Goal: Communication & Community: Answer question/provide support

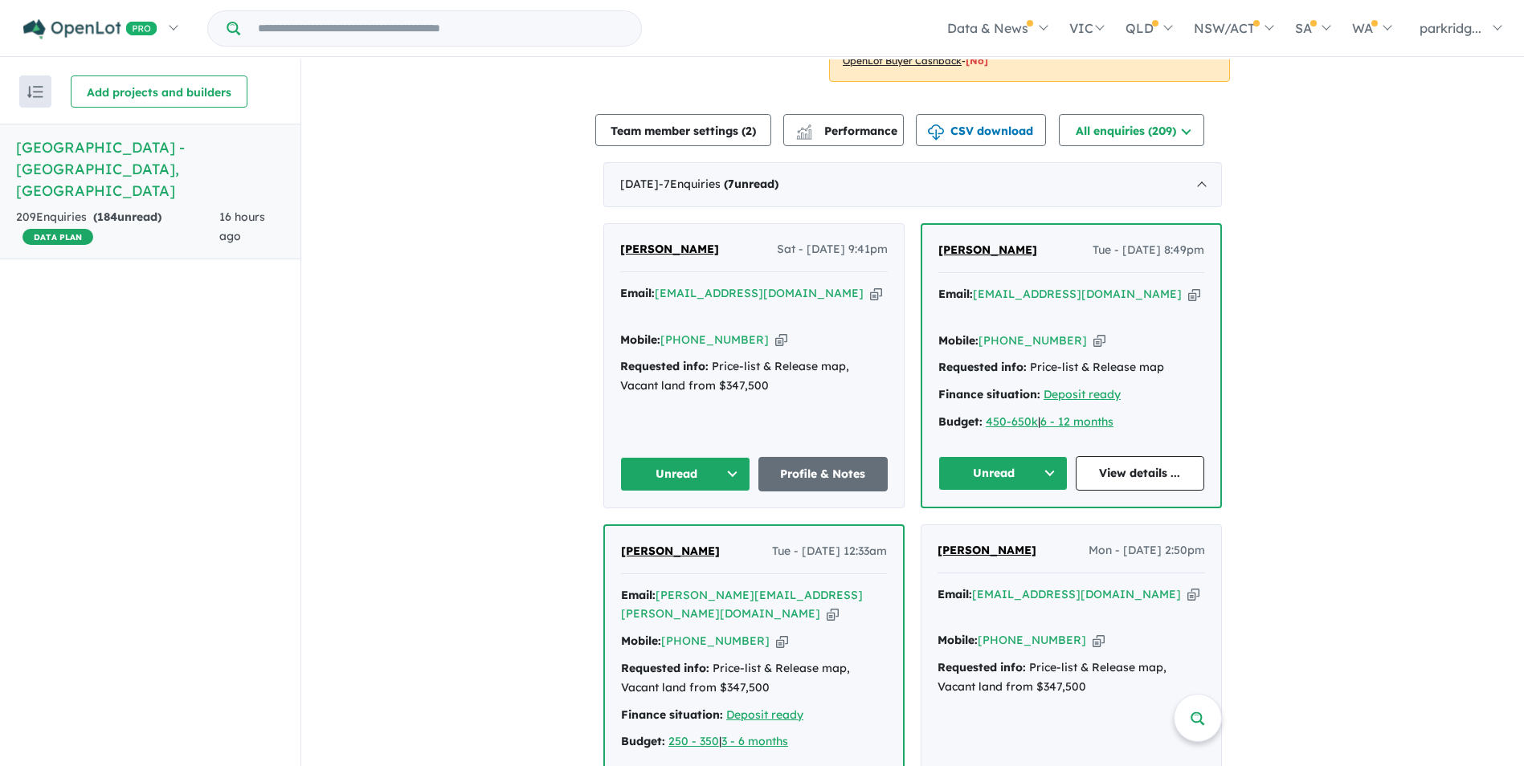
scroll to position [402, 0]
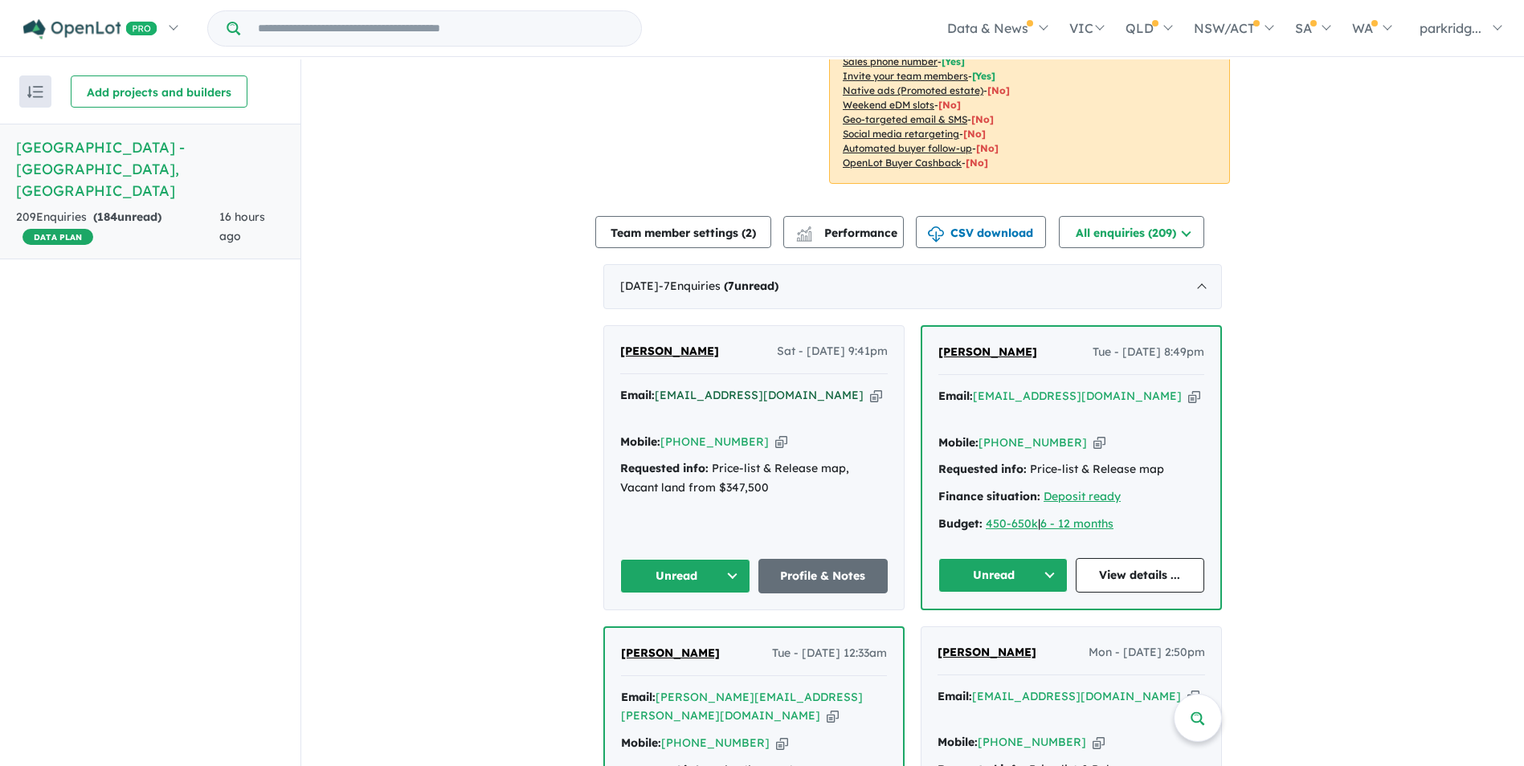
click at [682, 388] on a%20Parkridge%20Estate%20-%20Eaton"] "[EMAIL_ADDRESS][DOMAIN_NAME]" at bounding box center [759, 395] width 209 height 14
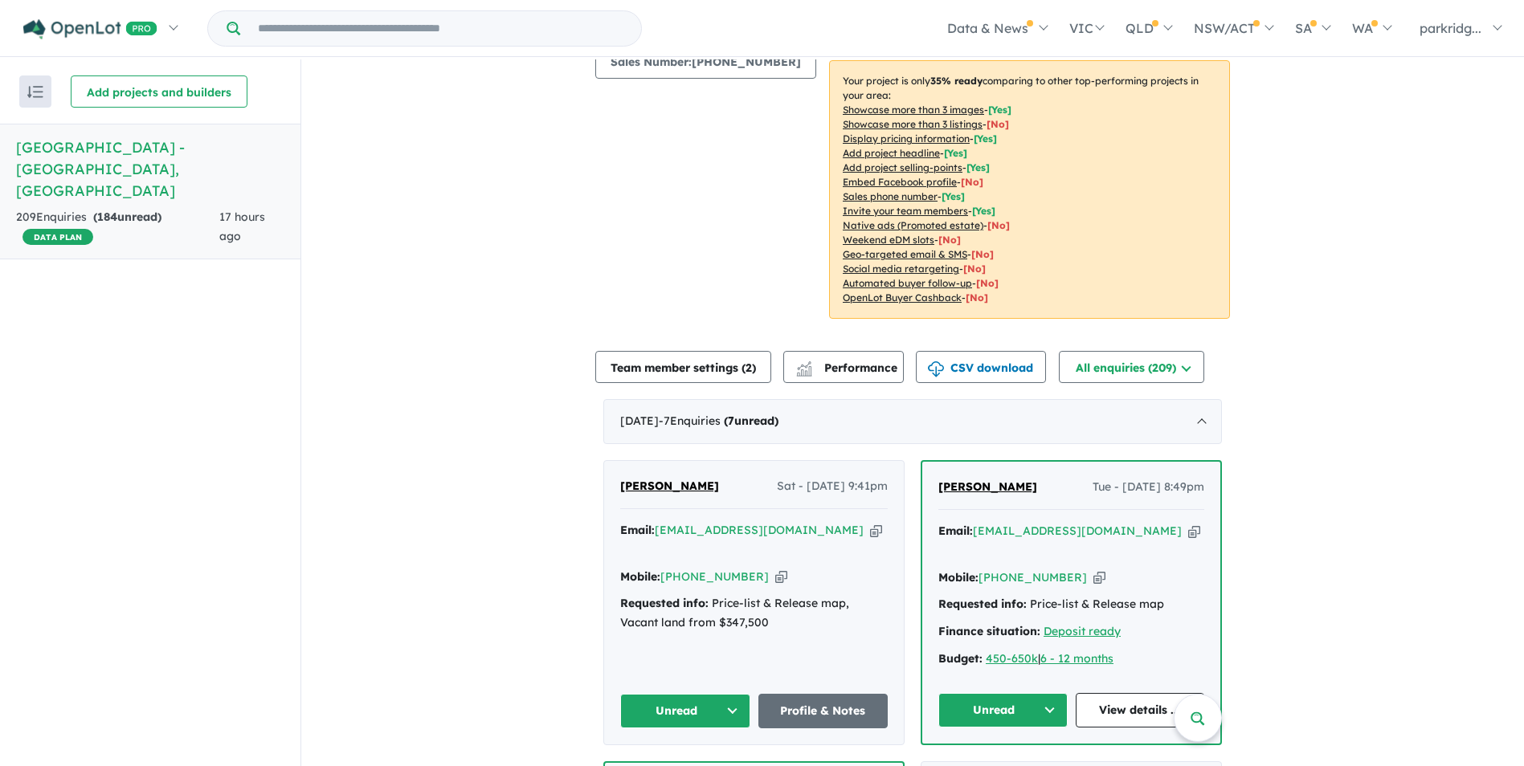
scroll to position [321, 0]
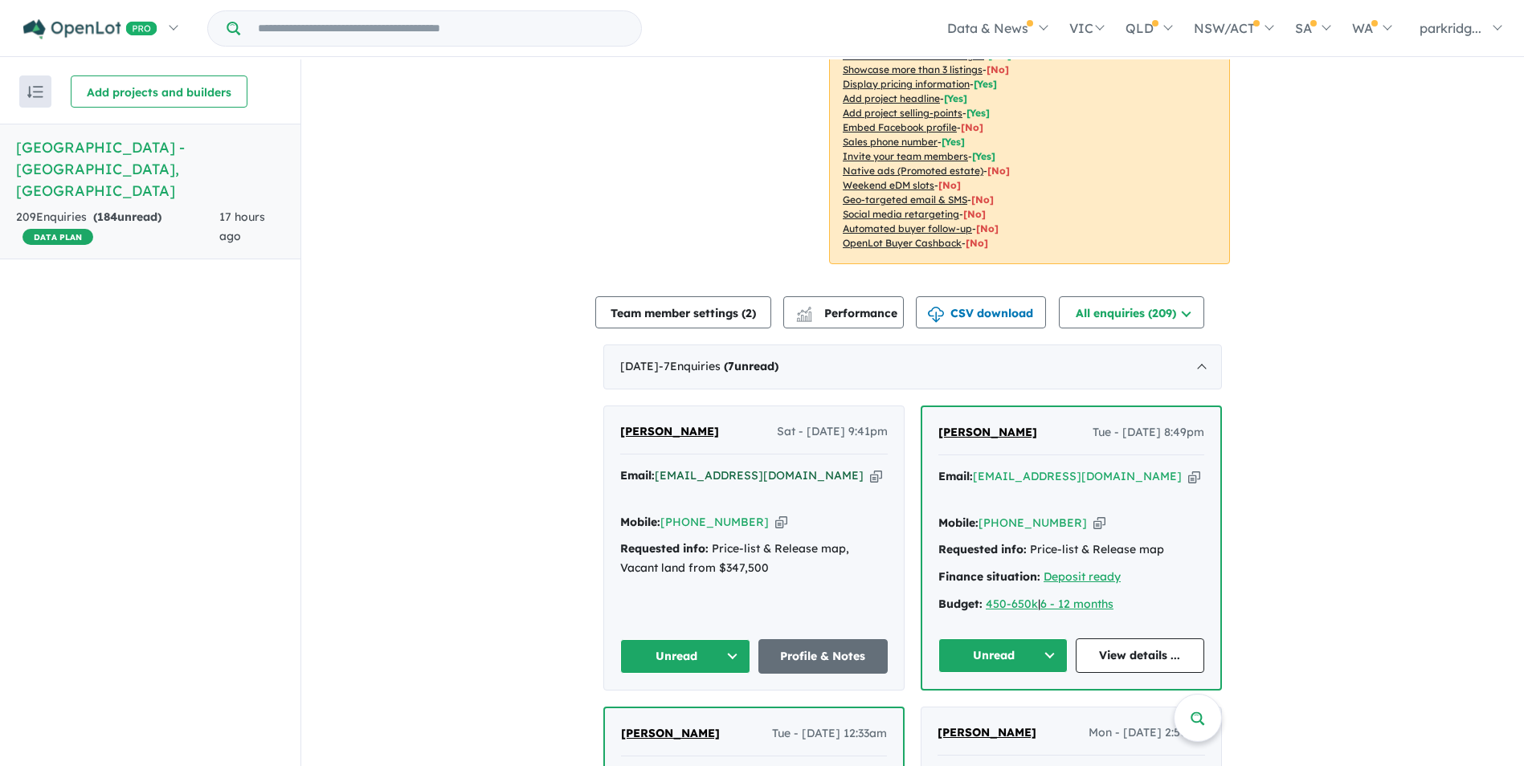
click at [701, 468] on a%20Parkridge%20Estate%20-%20Eaton"] "[EMAIL_ADDRESS][DOMAIN_NAME]" at bounding box center [759, 475] width 209 height 14
click at [703, 468] on a%20Parkridge%20Estate%20-%20Eaton"] "[EMAIL_ADDRESS][DOMAIN_NAME]" at bounding box center [759, 475] width 209 height 14
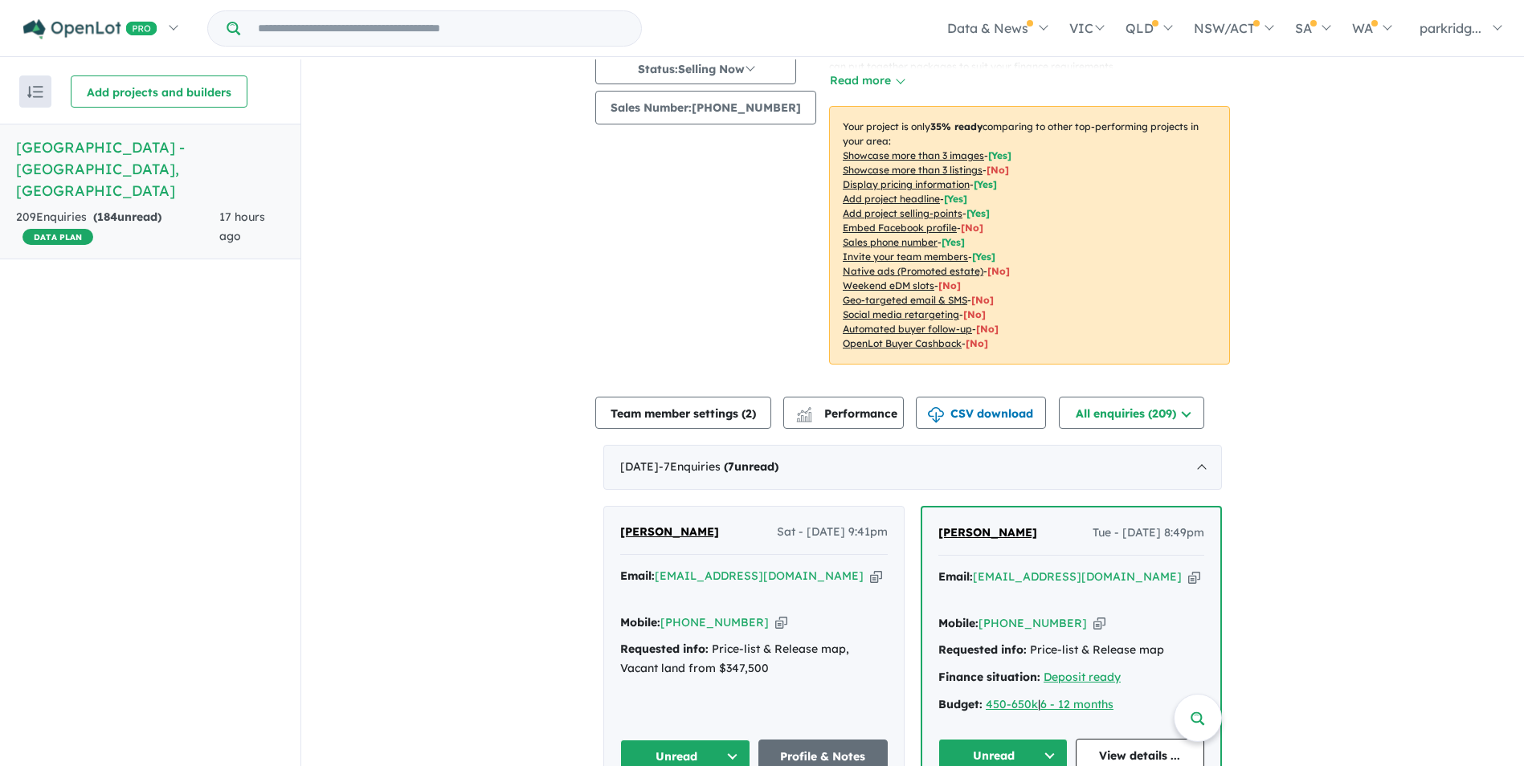
scroll to position [241, 0]
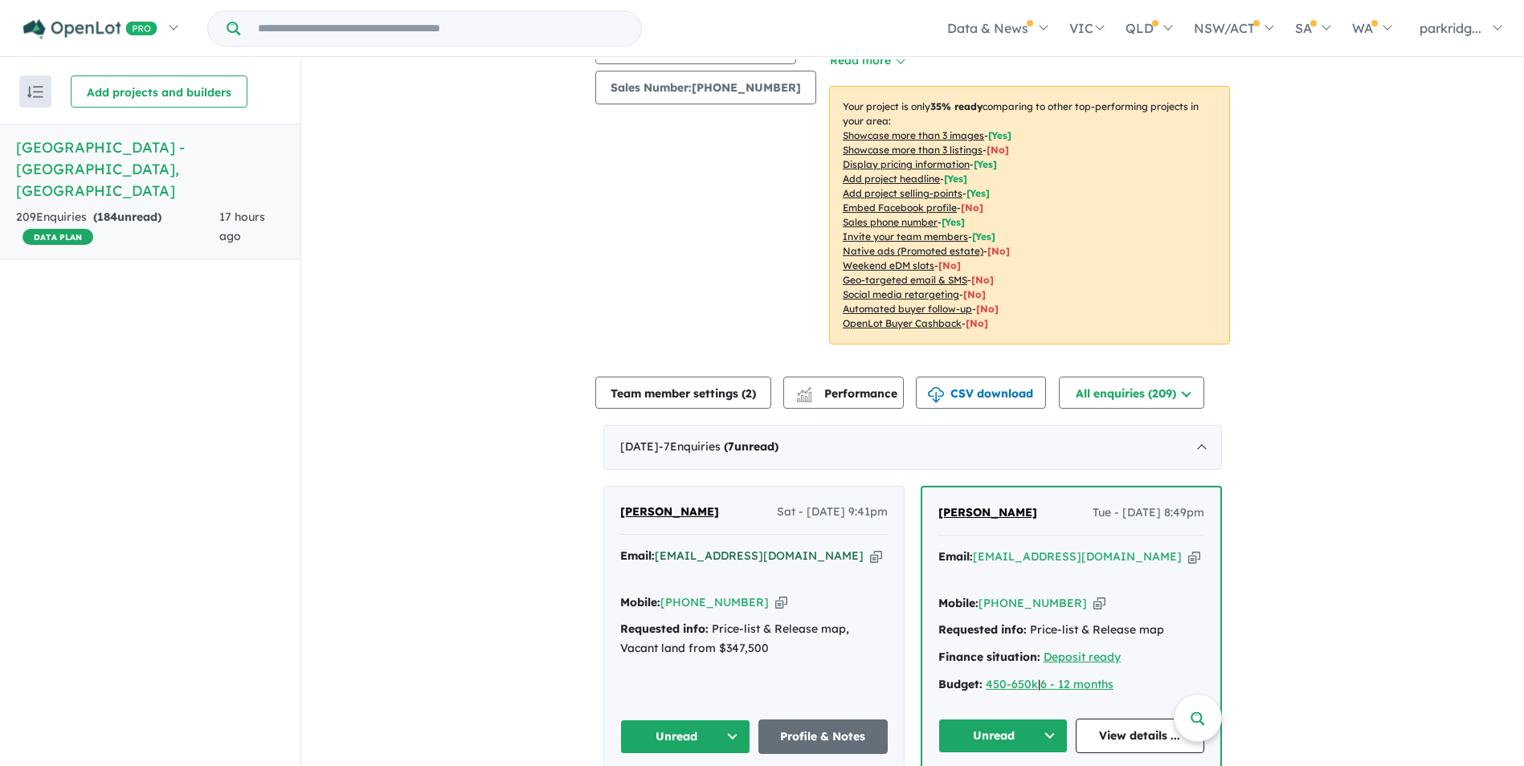
click at [775, 549] on a%20Parkridge%20Estate%20-%20Eaton"] "[EMAIL_ADDRESS][DOMAIN_NAME]" at bounding box center [759, 556] width 209 height 14
